Goal: Task Accomplishment & Management: Manage account settings

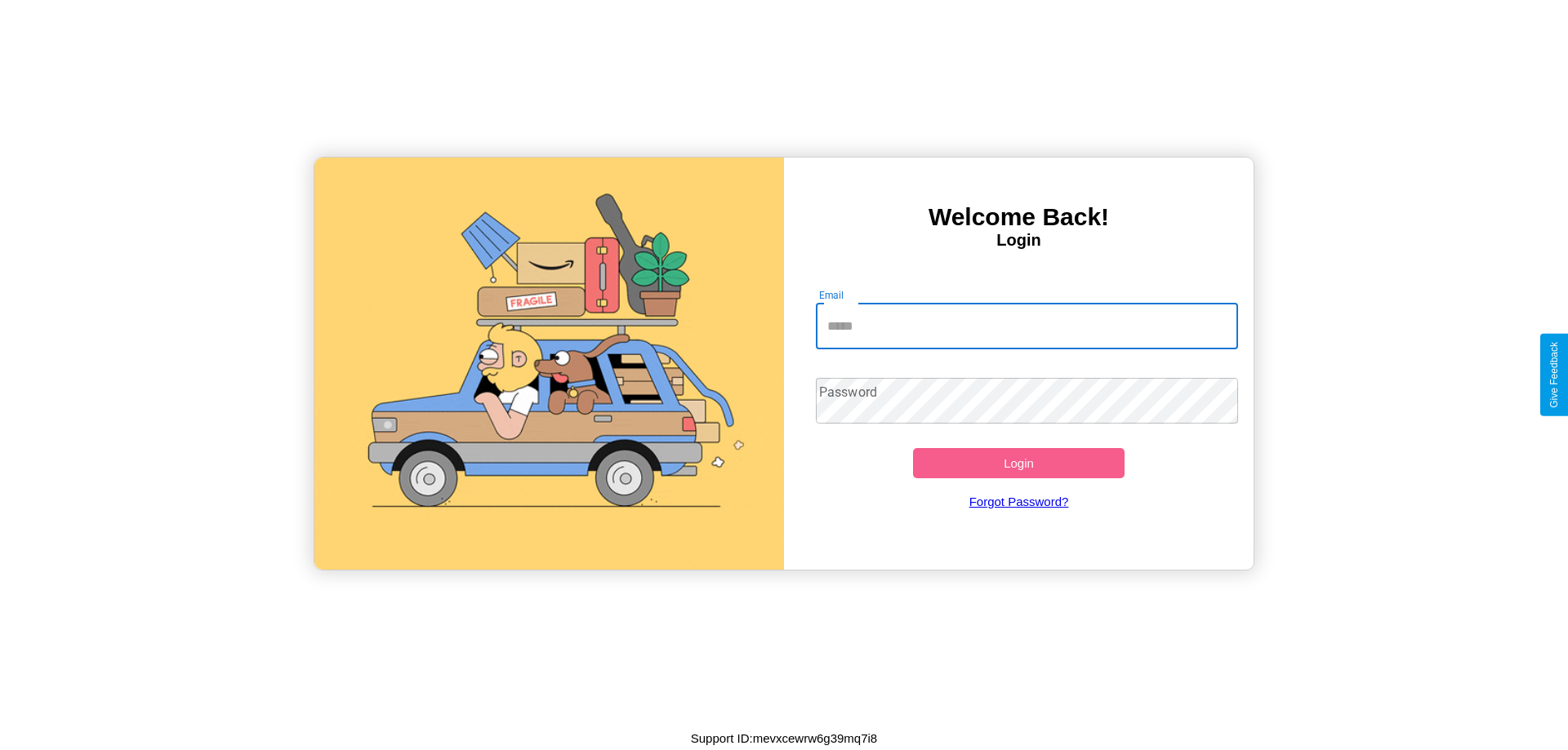
click at [1026, 326] on input "Email" at bounding box center [1027, 327] width 423 height 46
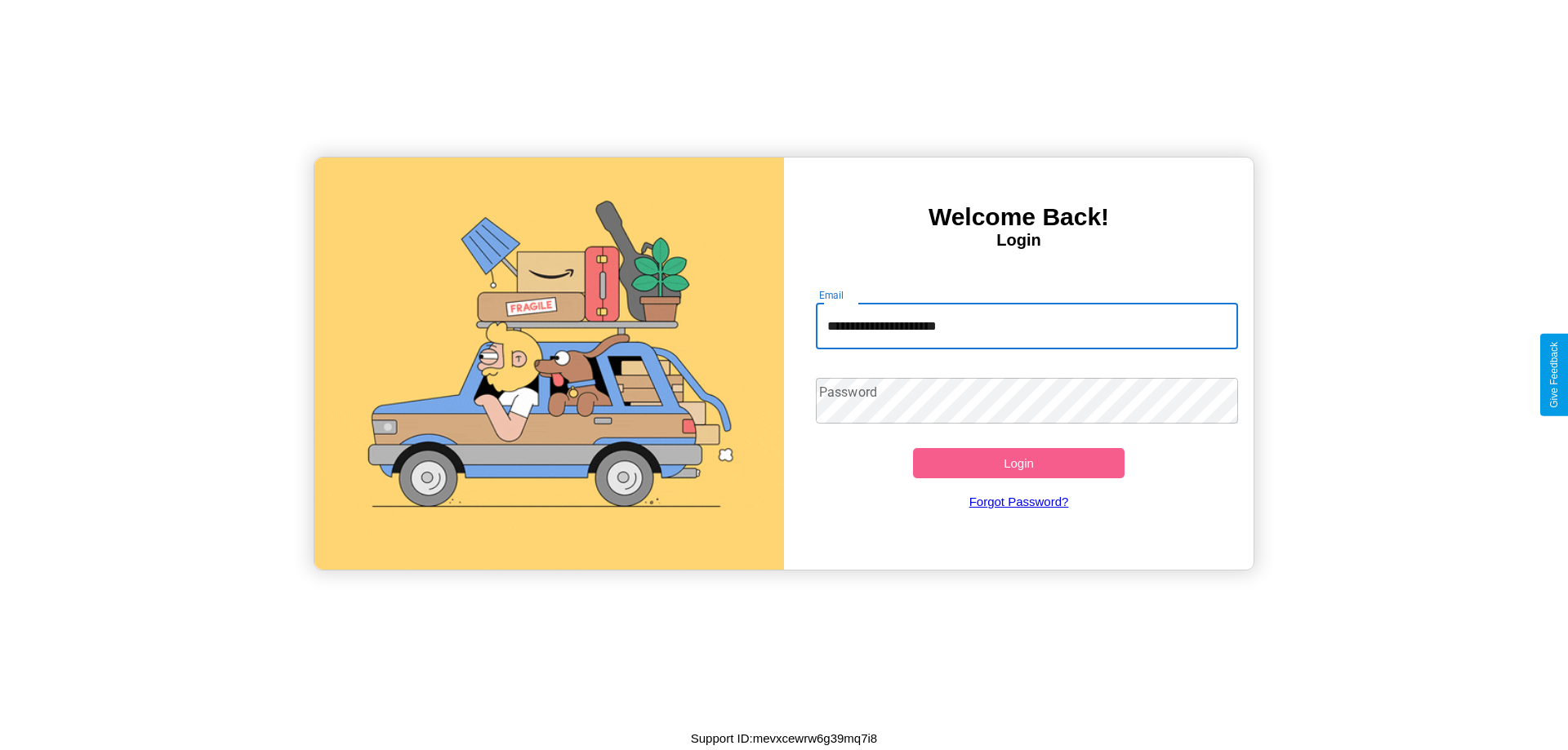
type input "**********"
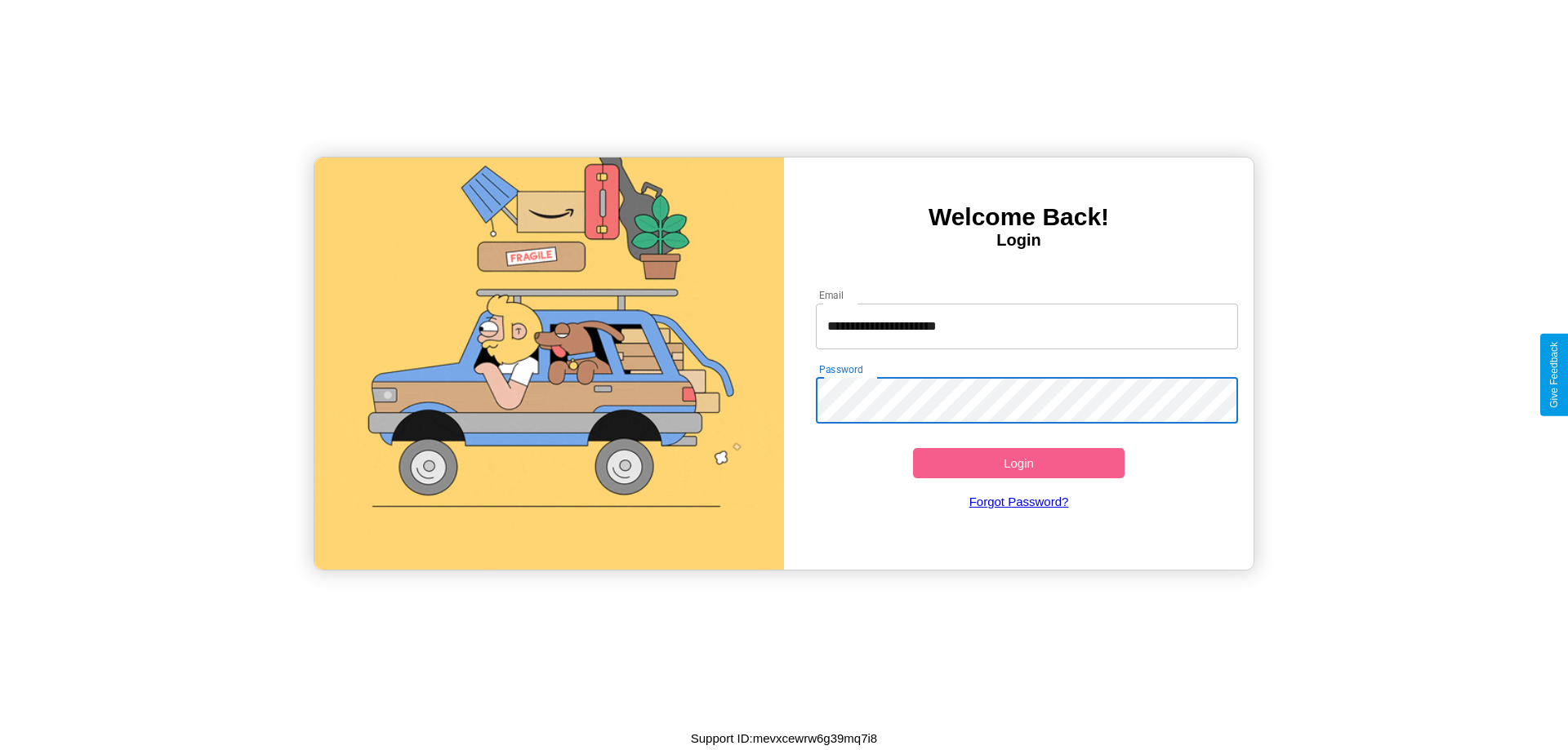
click at [1018, 462] on button "Login" at bounding box center [1018, 463] width 211 height 31
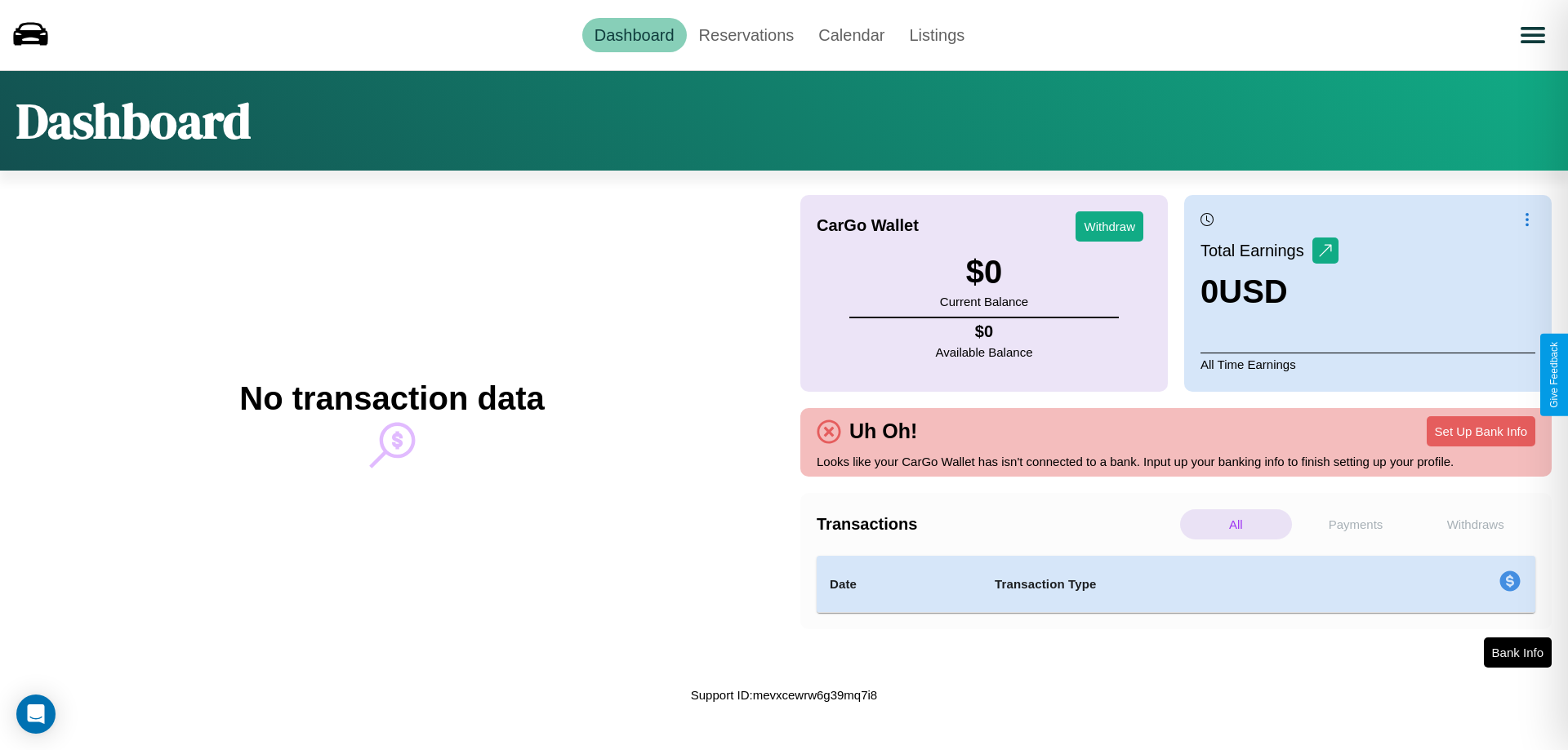
click at [1356, 524] on p "Payments" at bounding box center [1356, 524] width 112 height 31
click at [1475, 524] on p "Withdraws" at bounding box center [1475, 524] width 112 height 31
click at [851, 34] on link "Calendar" at bounding box center [851, 35] width 91 height 34
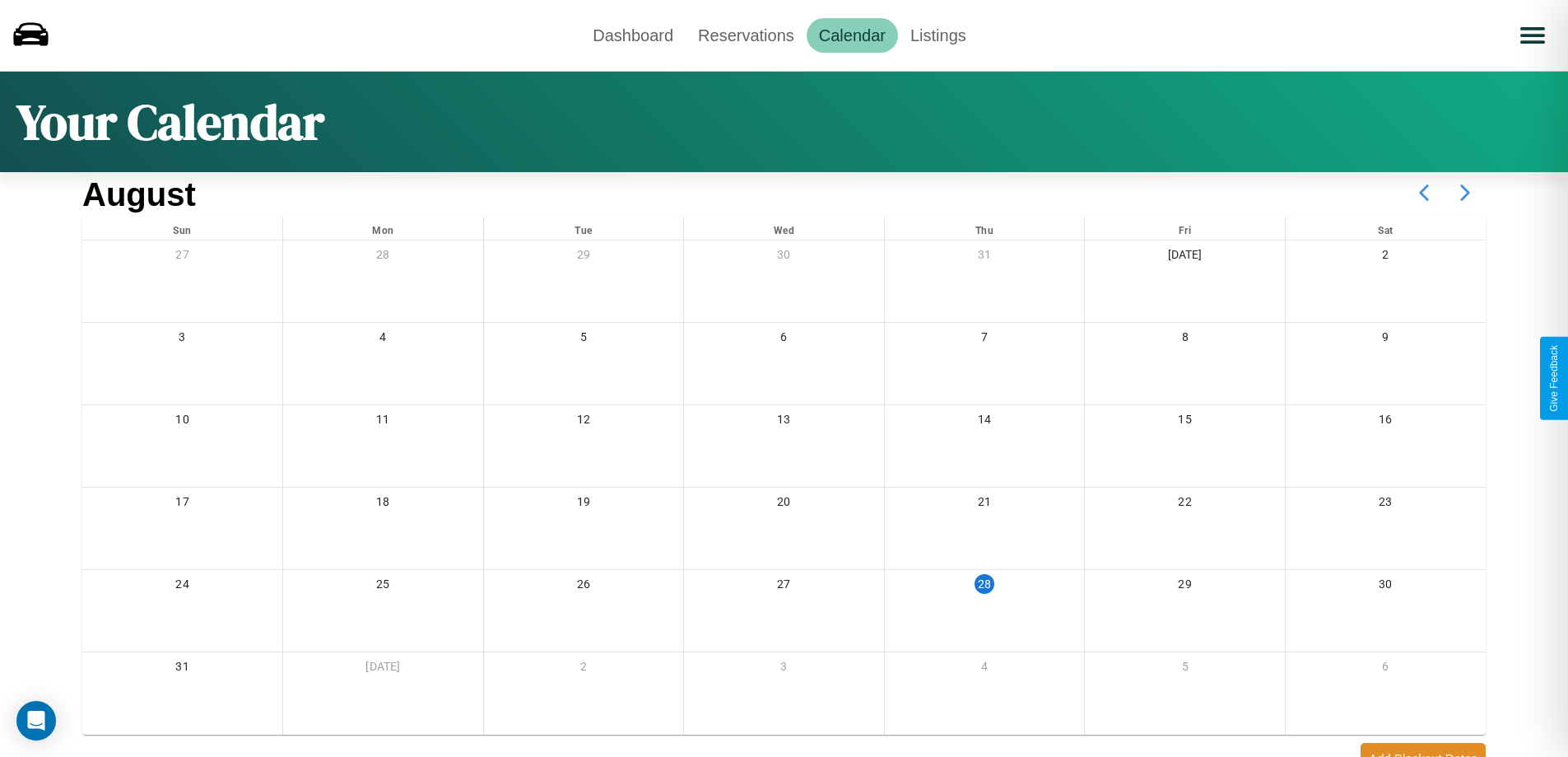
click at [1465, 193] on icon at bounding box center [1465, 193] width 41 height 41
click at [745, 34] on link "Reservations" at bounding box center [745, 35] width 121 height 34
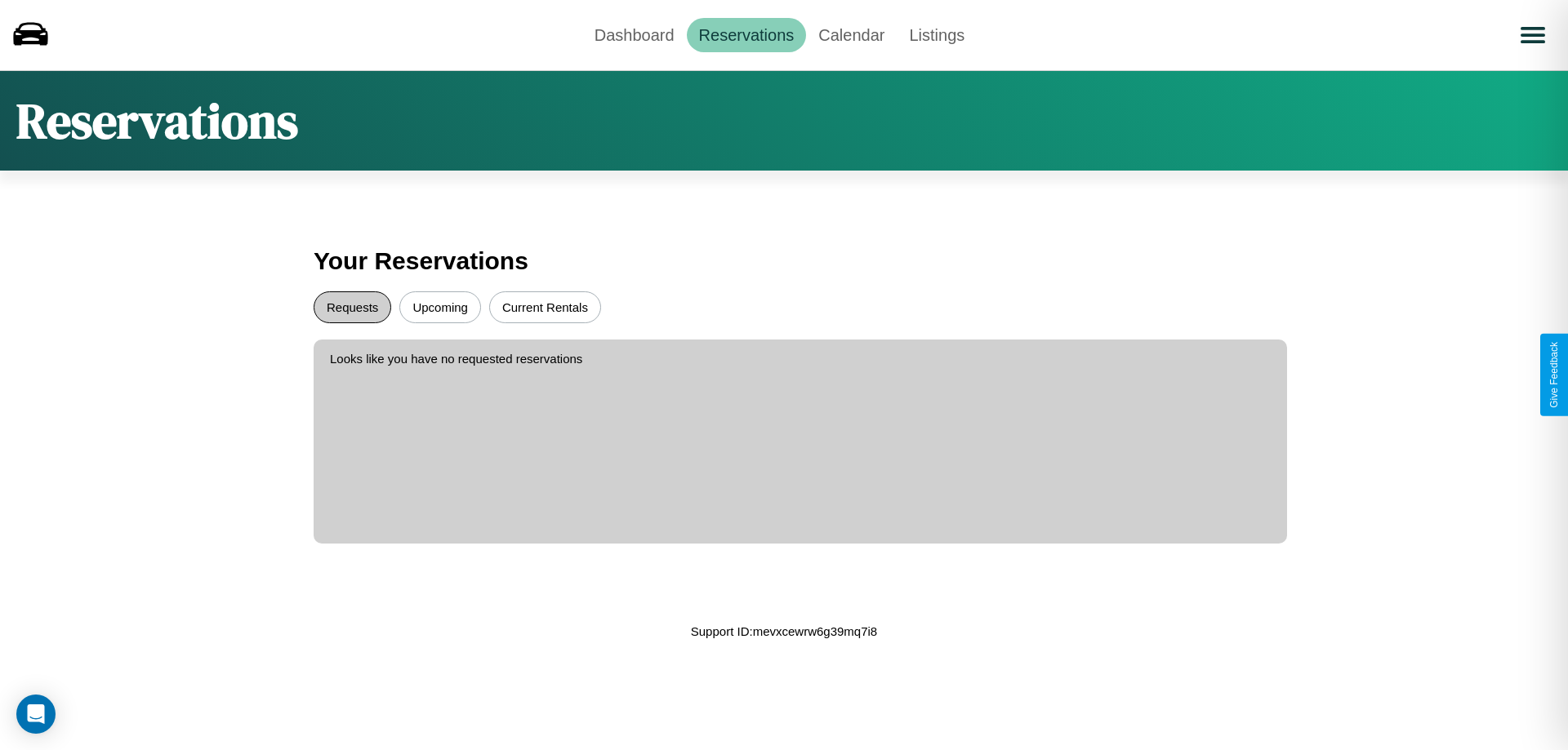
click at [352, 307] on button "Requests" at bounding box center [351, 307] width 77 height 32
click at [440, 307] on button "Upcoming" at bounding box center [440, 307] width 81 height 32
